Goal: Task Accomplishment & Management: Manage account settings

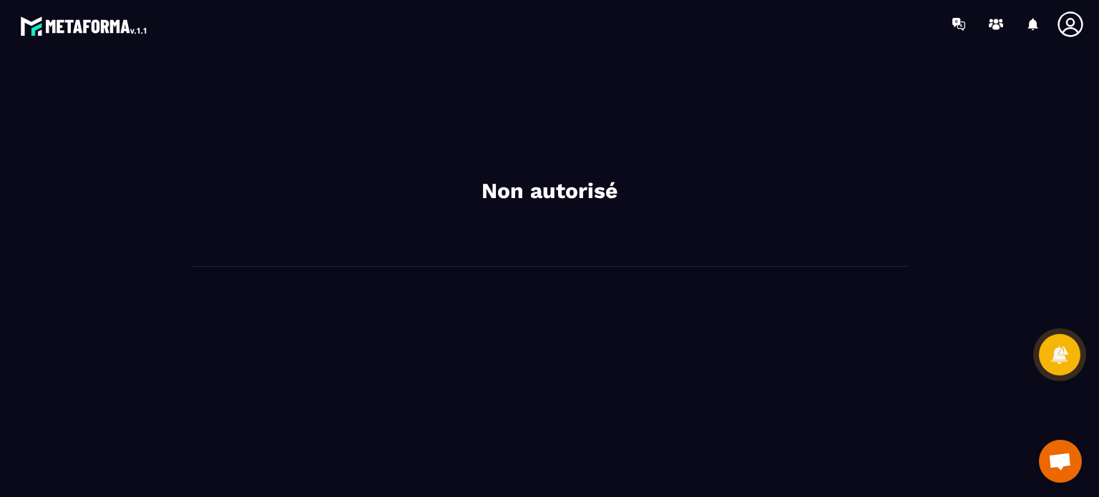
click at [1069, 31] on icon at bounding box center [1070, 24] width 29 height 29
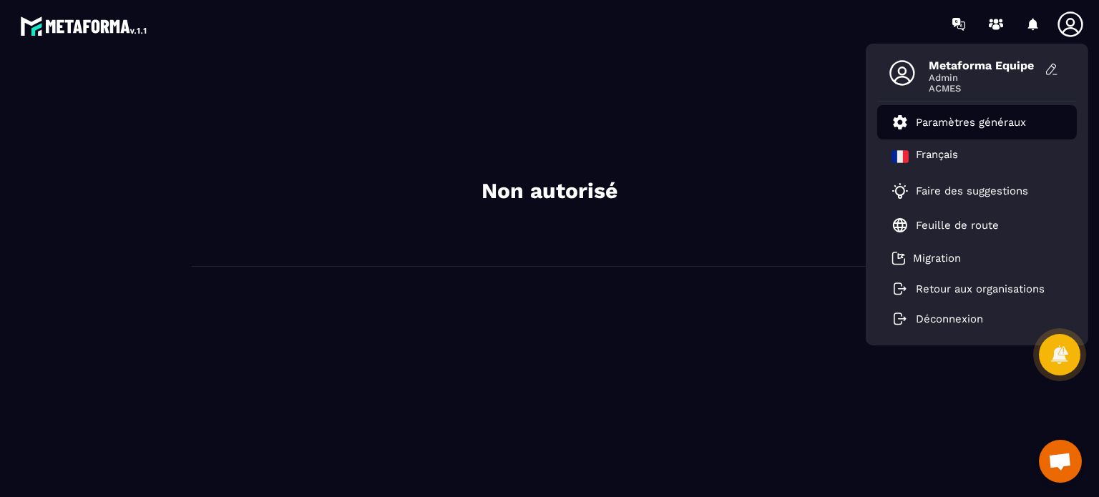
click at [981, 116] on p "Paramètres généraux" at bounding box center [970, 122] width 110 height 13
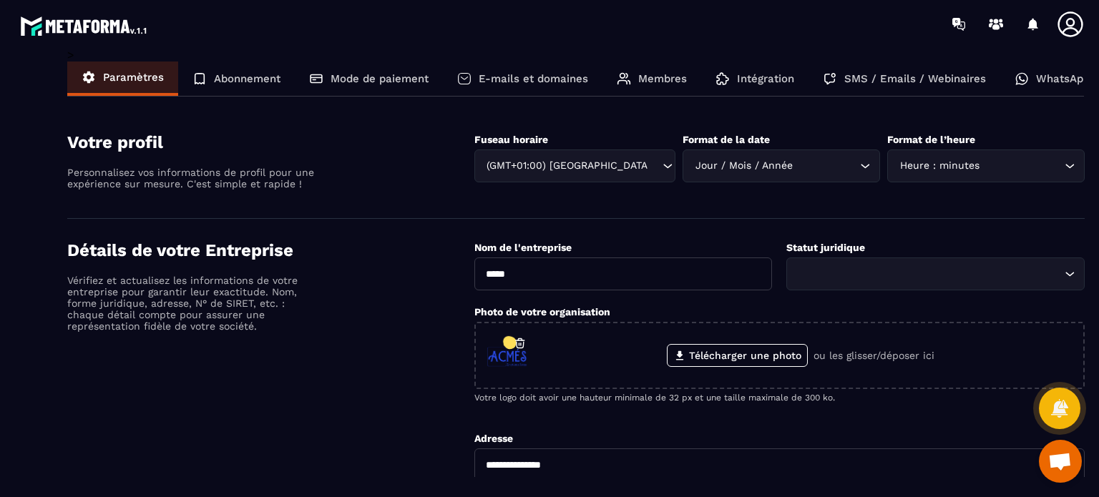
click at [658, 75] on p "Membres" at bounding box center [662, 78] width 49 height 13
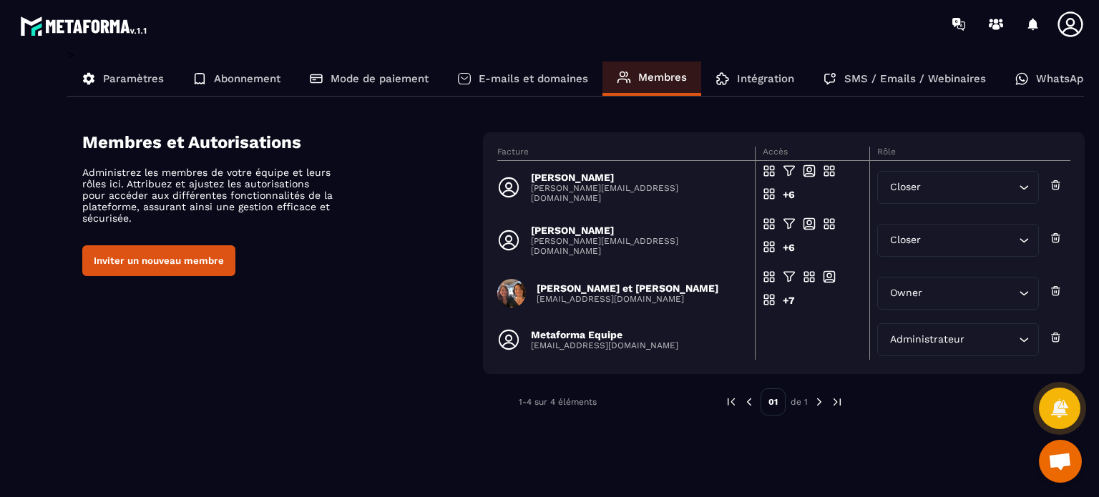
click at [591, 340] on p "[EMAIL_ADDRESS][DOMAIN_NAME]" at bounding box center [604, 345] width 147 height 10
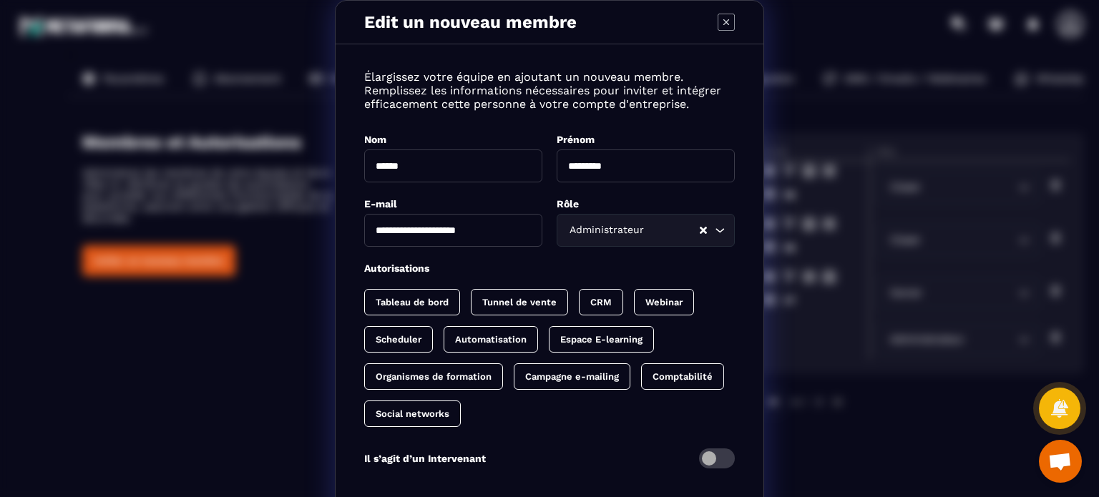
click at [398, 298] on p "Tableau de bord" at bounding box center [411, 302] width 73 height 11
click at [531, 317] on div "Tableau de bord Tunnel de vente CRM Webinar Scheduler Automatisation Espace E-l…" at bounding box center [549, 358] width 370 height 138
click at [546, 303] on p "Tunnel de vente" at bounding box center [533, 302] width 74 height 11
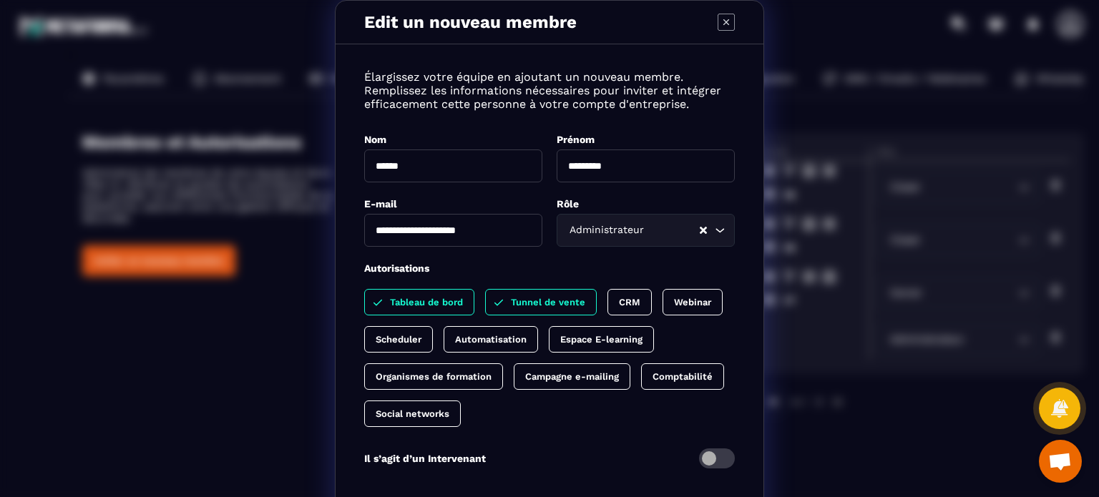
click at [626, 305] on p "CRM" at bounding box center [629, 302] width 21 height 11
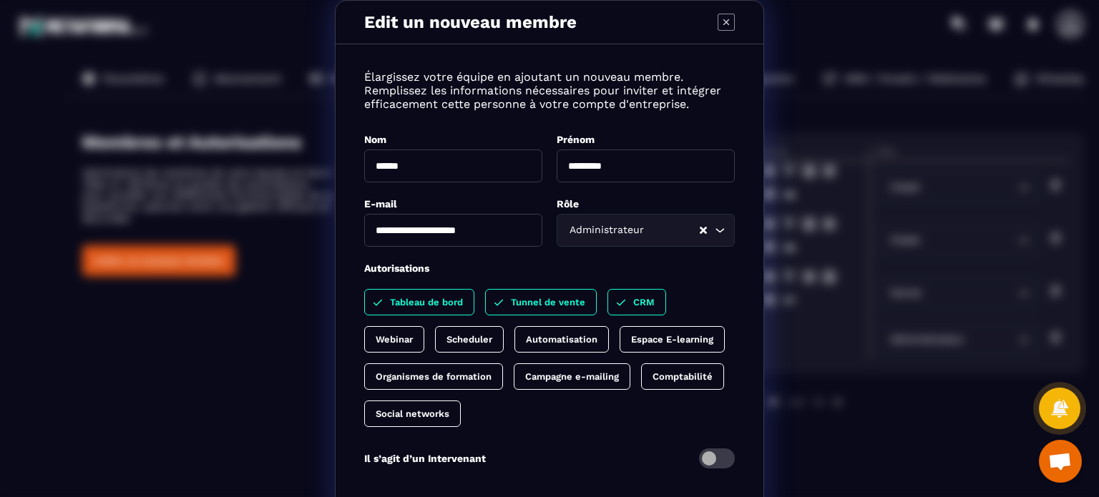
click at [424, 326] on div "Webinar" at bounding box center [394, 339] width 60 height 26
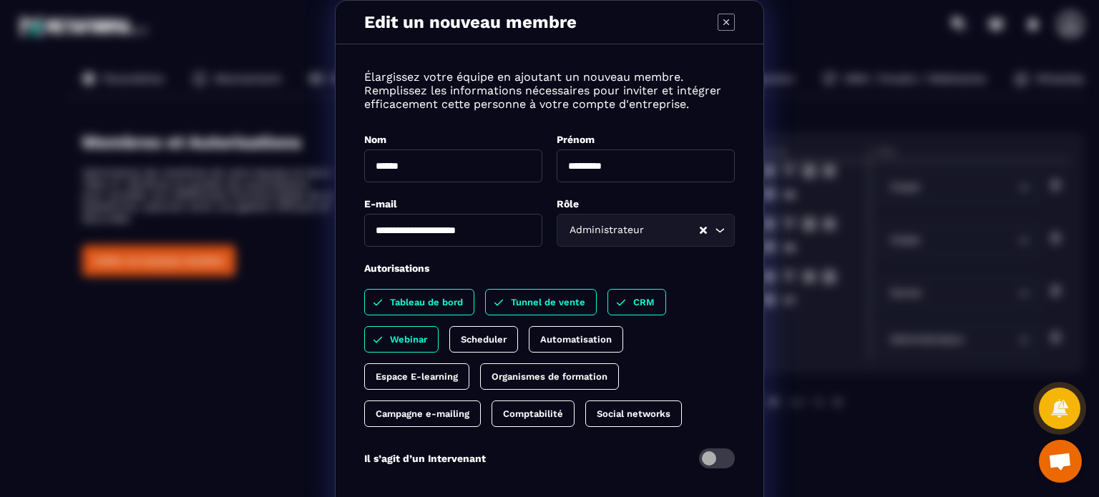
click at [563, 330] on div "Automatisation" at bounding box center [576, 339] width 94 height 26
click at [441, 342] on div "Tableau de bord Tunnel de vente CRM Webinar Scheduler Automatisation Espace E-l…" at bounding box center [549, 358] width 370 height 138
click at [420, 373] on p "Espace E-learning" at bounding box center [416, 376] width 82 height 11
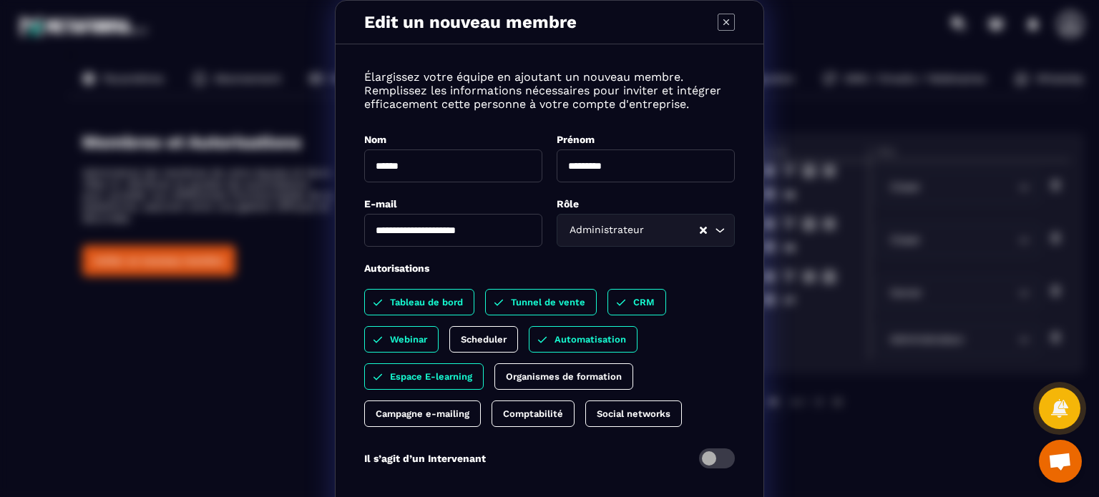
click at [433, 419] on div "Campagne e-mailing" at bounding box center [422, 413] width 117 height 26
click at [564, 420] on div "Comptabilité" at bounding box center [547, 413] width 83 height 26
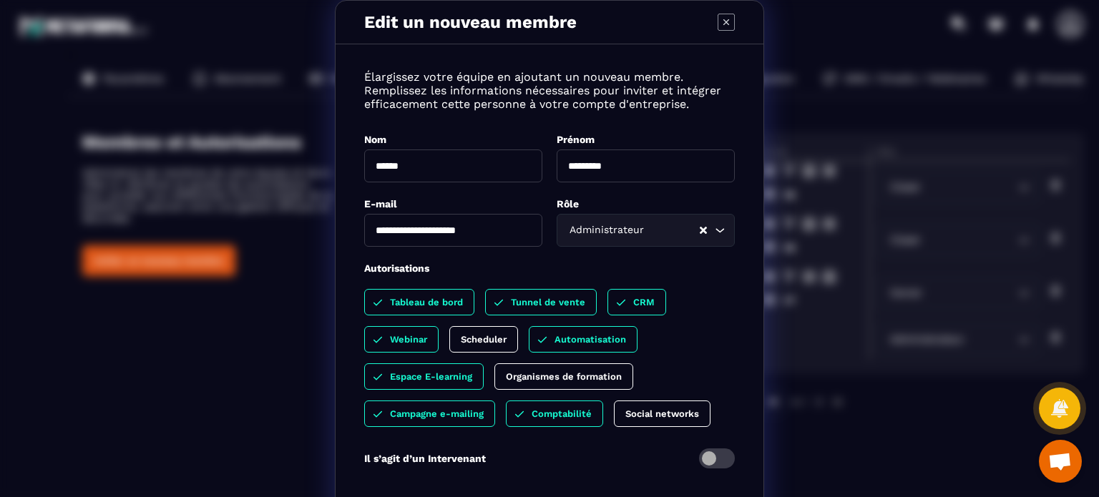
click at [681, 417] on p "Social networks" at bounding box center [662, 413] width 74 height 11
click at [537, 380] on p "Organismes de formation" at bounding box center [564, 376] width 116 height 11
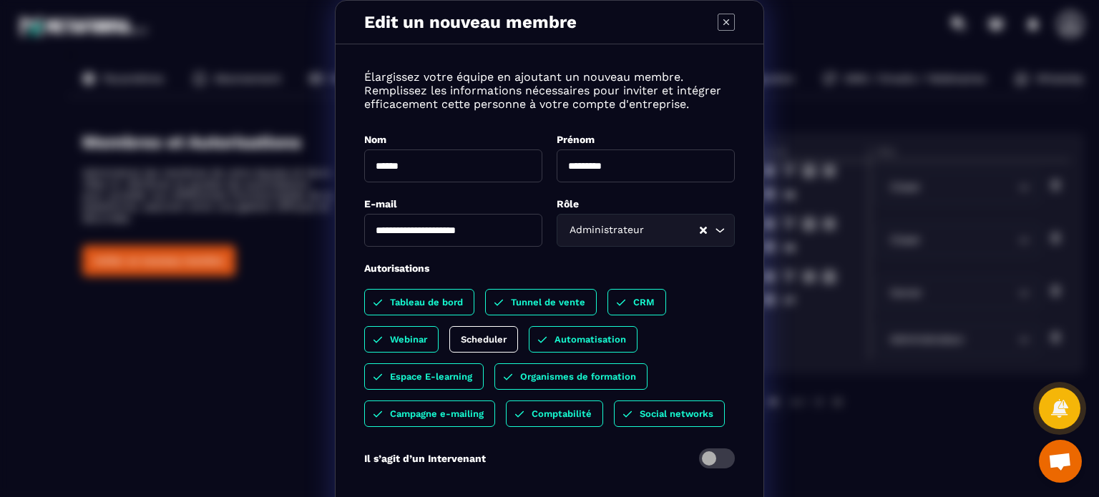
click at [495, 335] on p "Scheduler" at bounding box center [484, 339] width 46 height 11
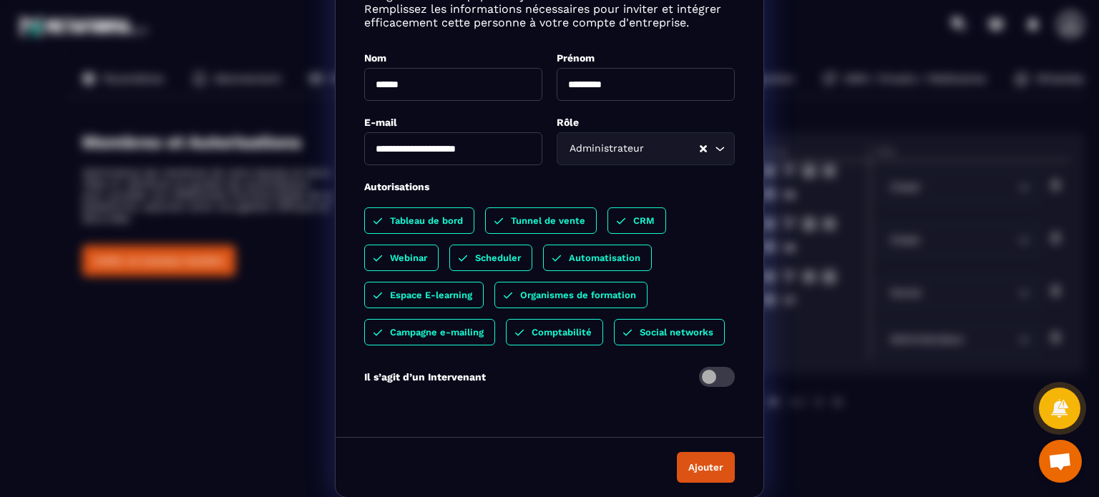
click at [706, 457] on button "Ajouter" at bounding box center [706, 467] width 58 height 31
